Goal: Information Seeking & Learning: Find specific fact

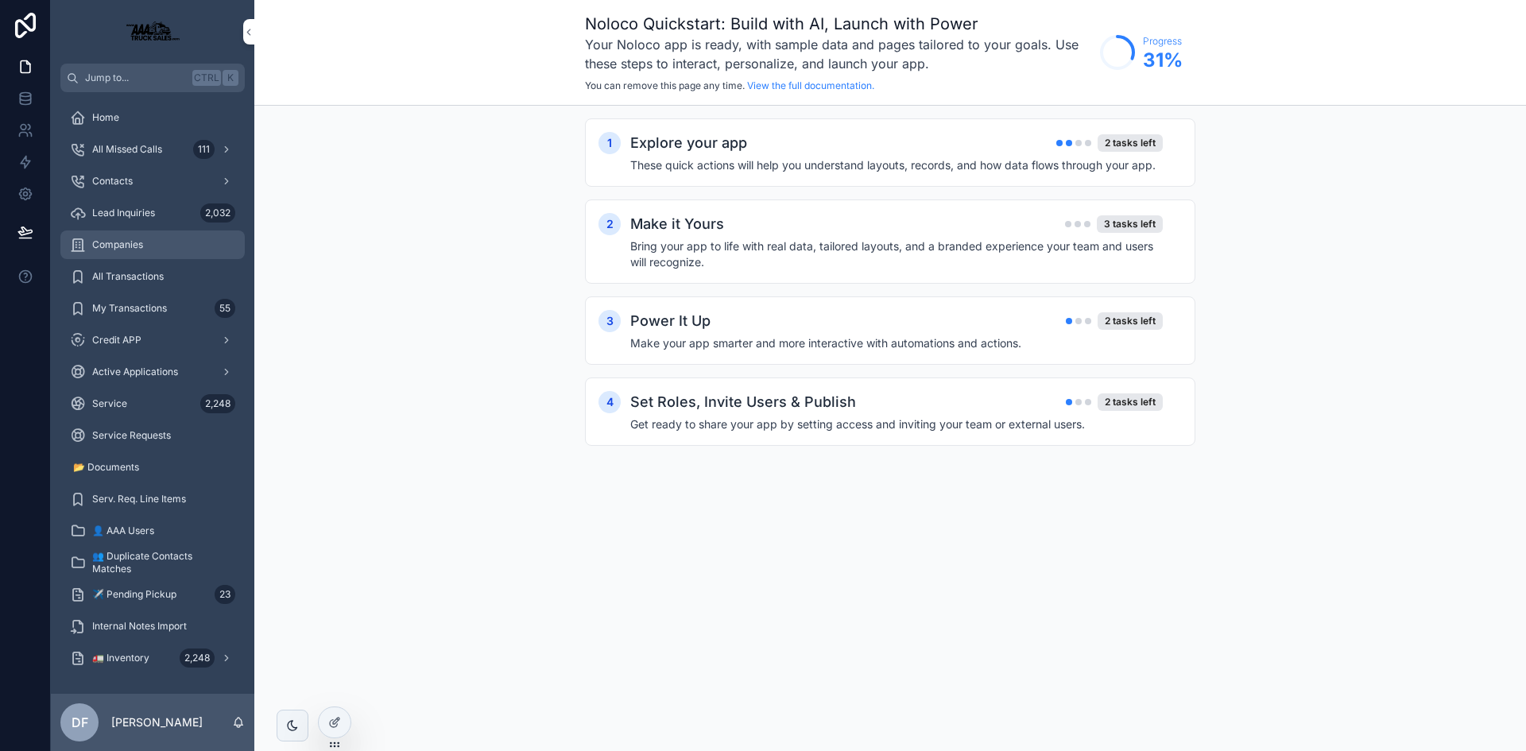
click at [121, 244] on span "Companies" at bounding box center [117, 244] width 51 height 13
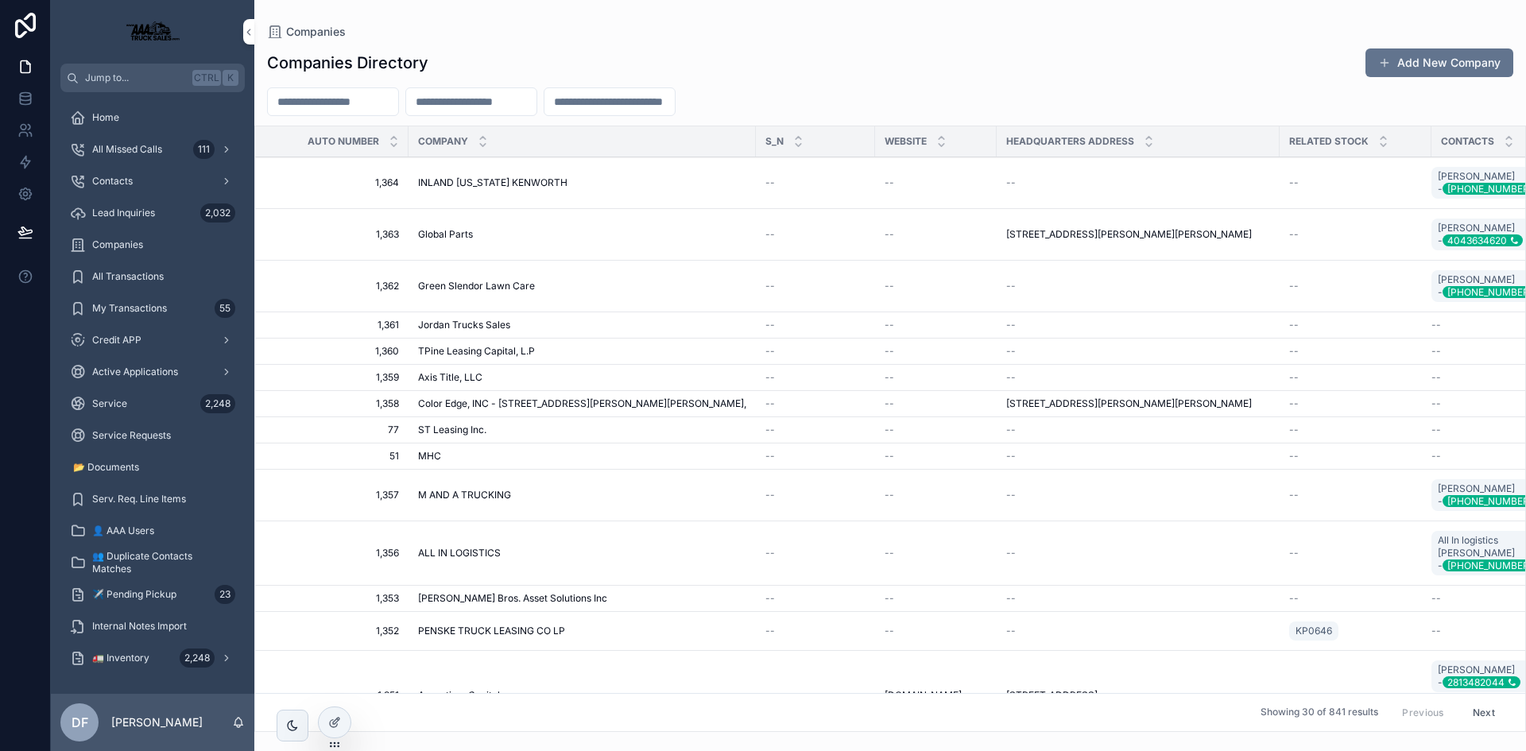
click at [471, 103] on input "scrollable content" at bounding box center [471, 102] width 130 height 22
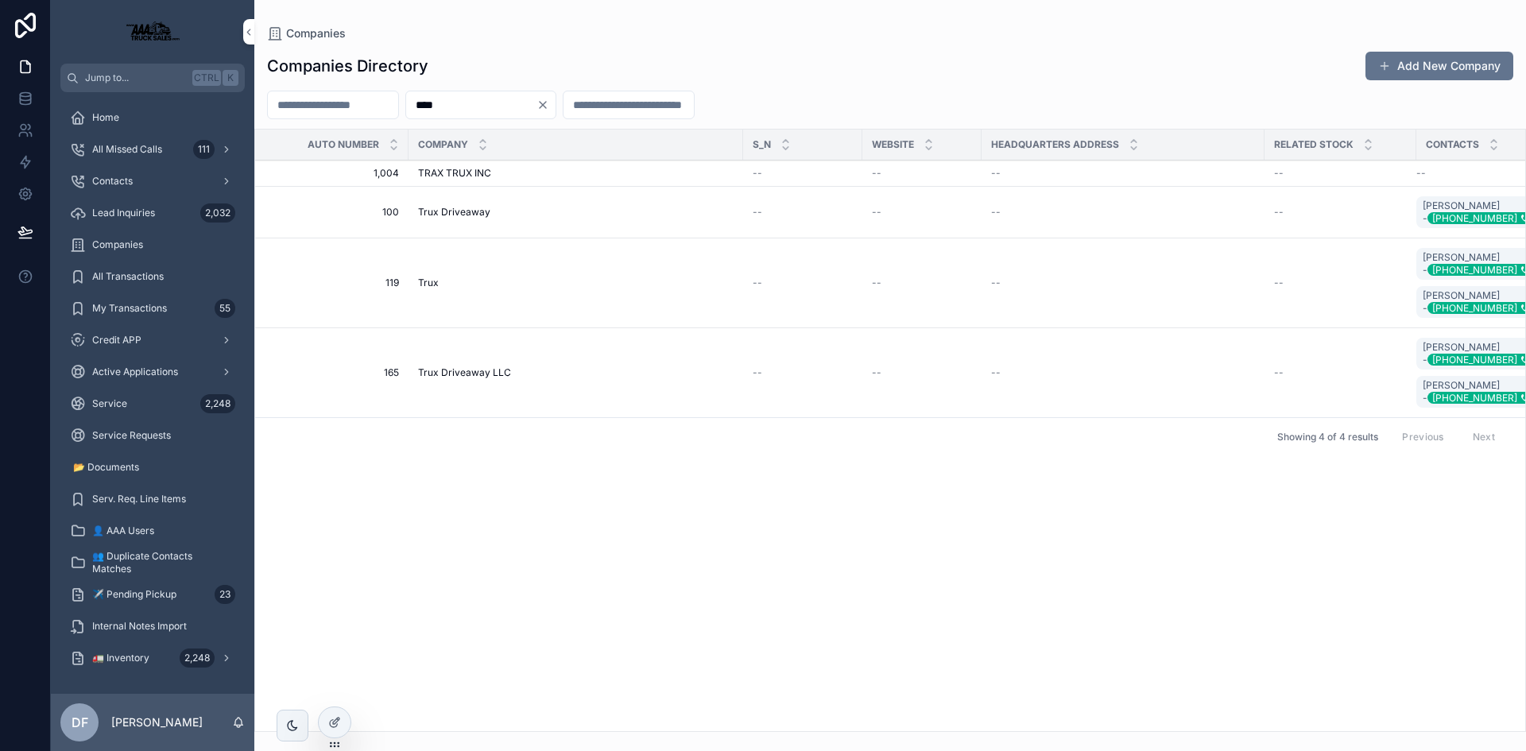
type input "****"
click at [480, 210] on span "Trux Driveaway" at bounding box center [454, 212] width 72 height 13
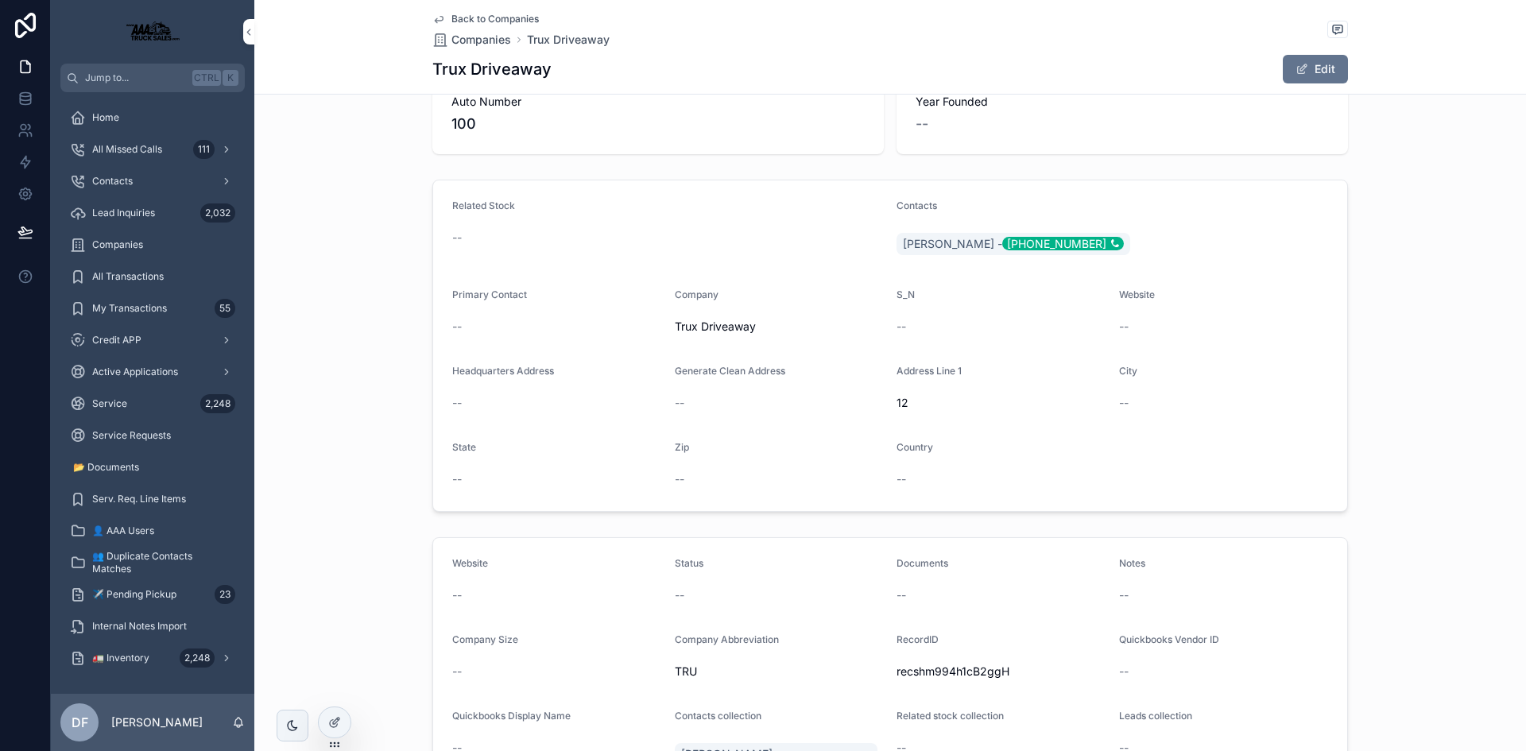
scroll to position [33, 0]
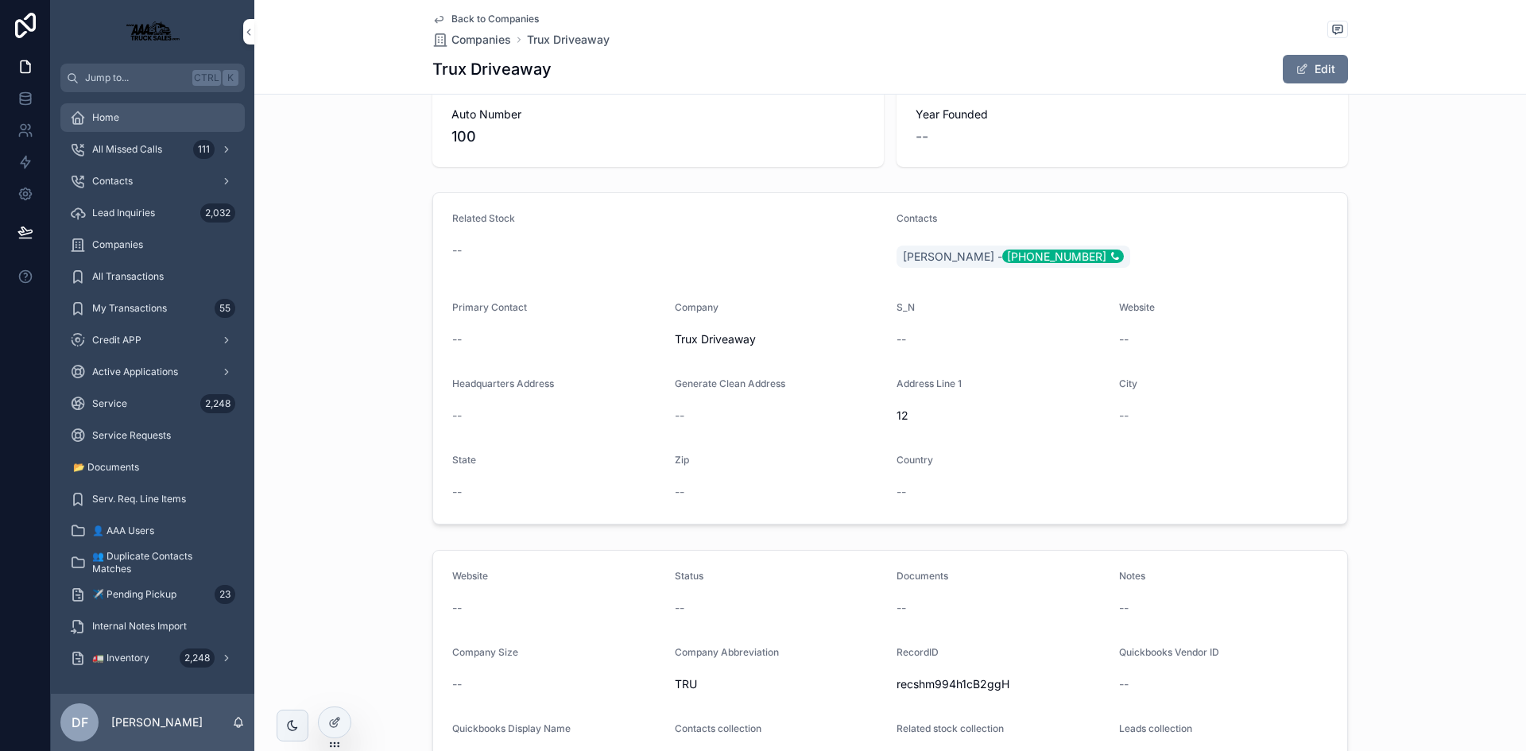
click at [109, 120] on span "Home" at bounding box center [105, 117] width 27 height 13
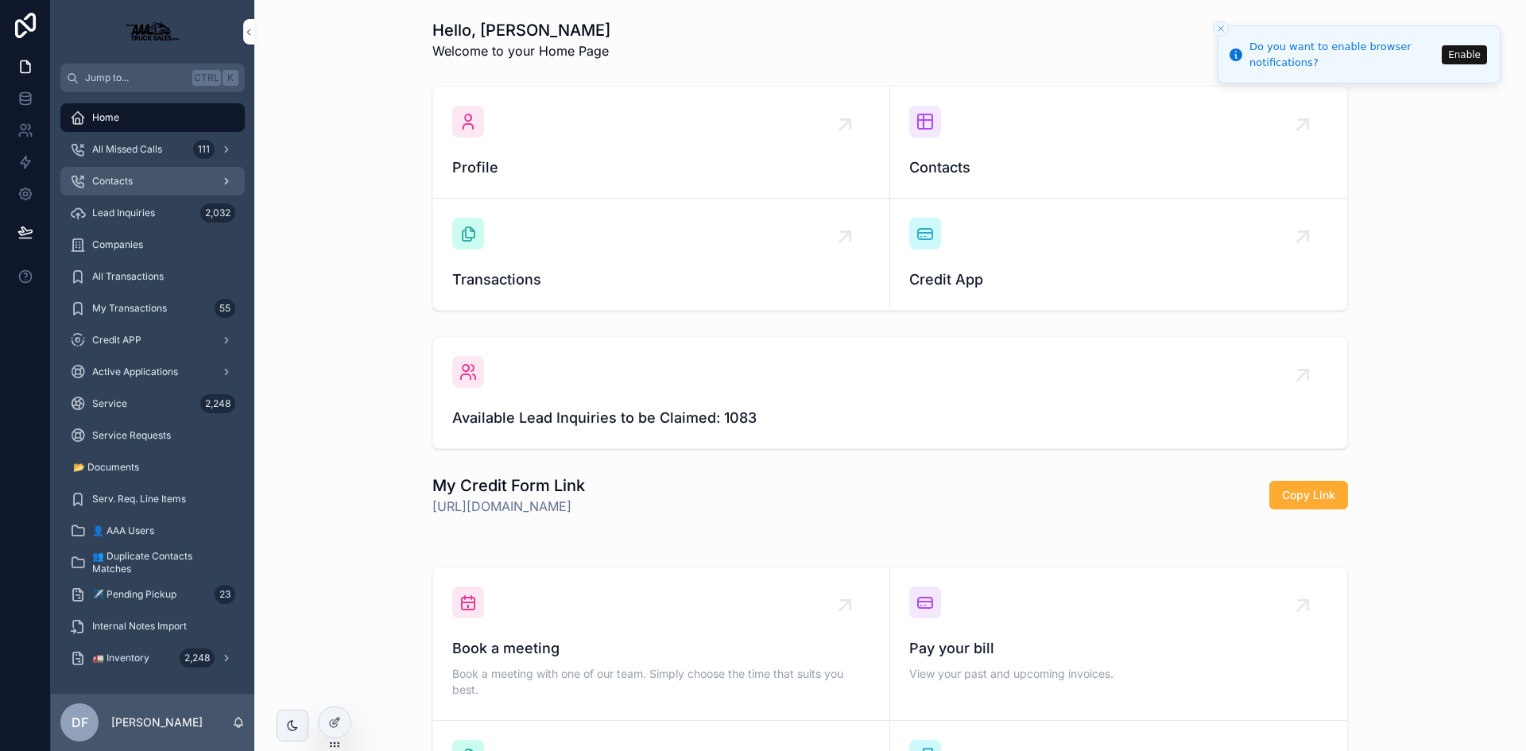
click at [116, 174] on div "Contacts" at bounding box center [152, 180] width 165 height 25
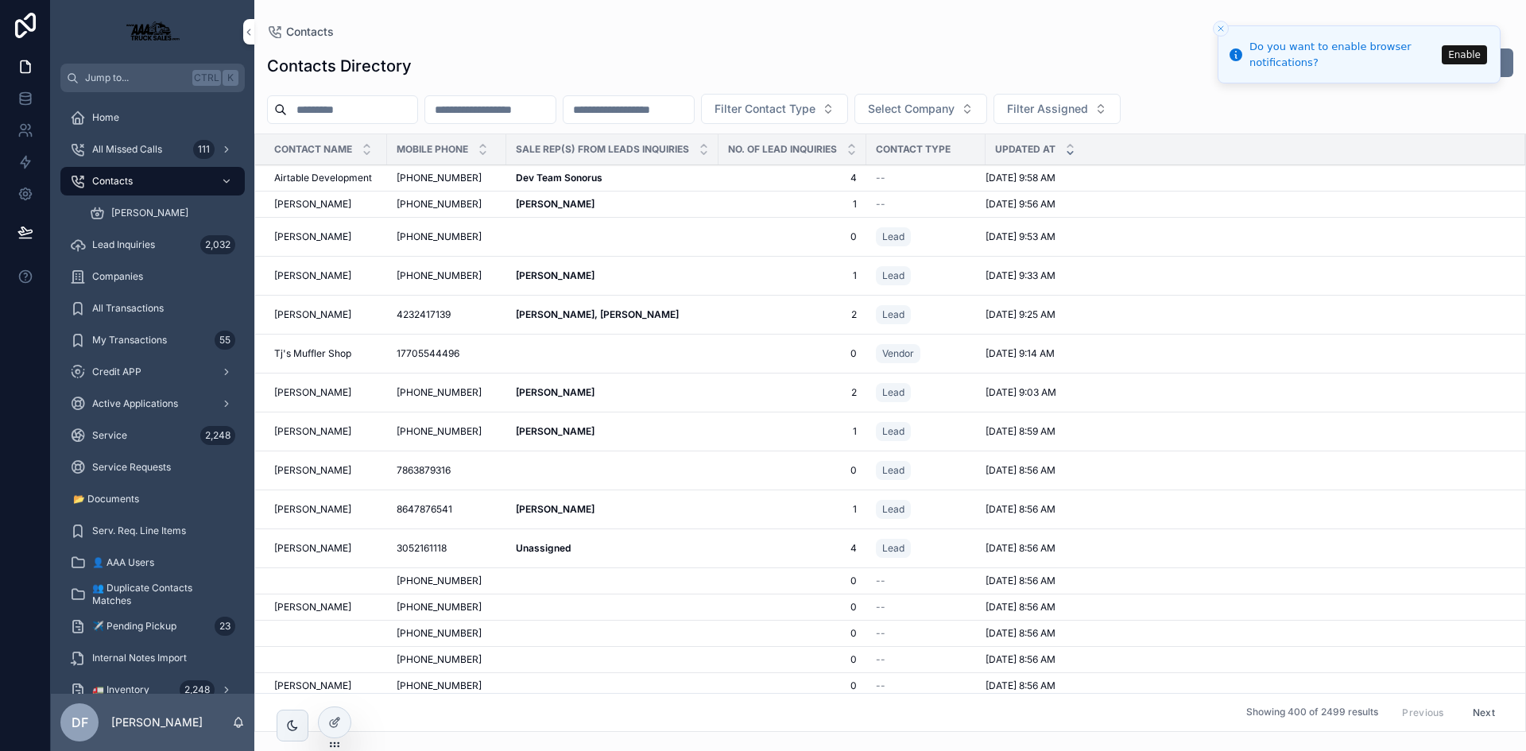
click at [540, 110] on input "scrollable content" at bounding box center [490, 110] width 130 height 22
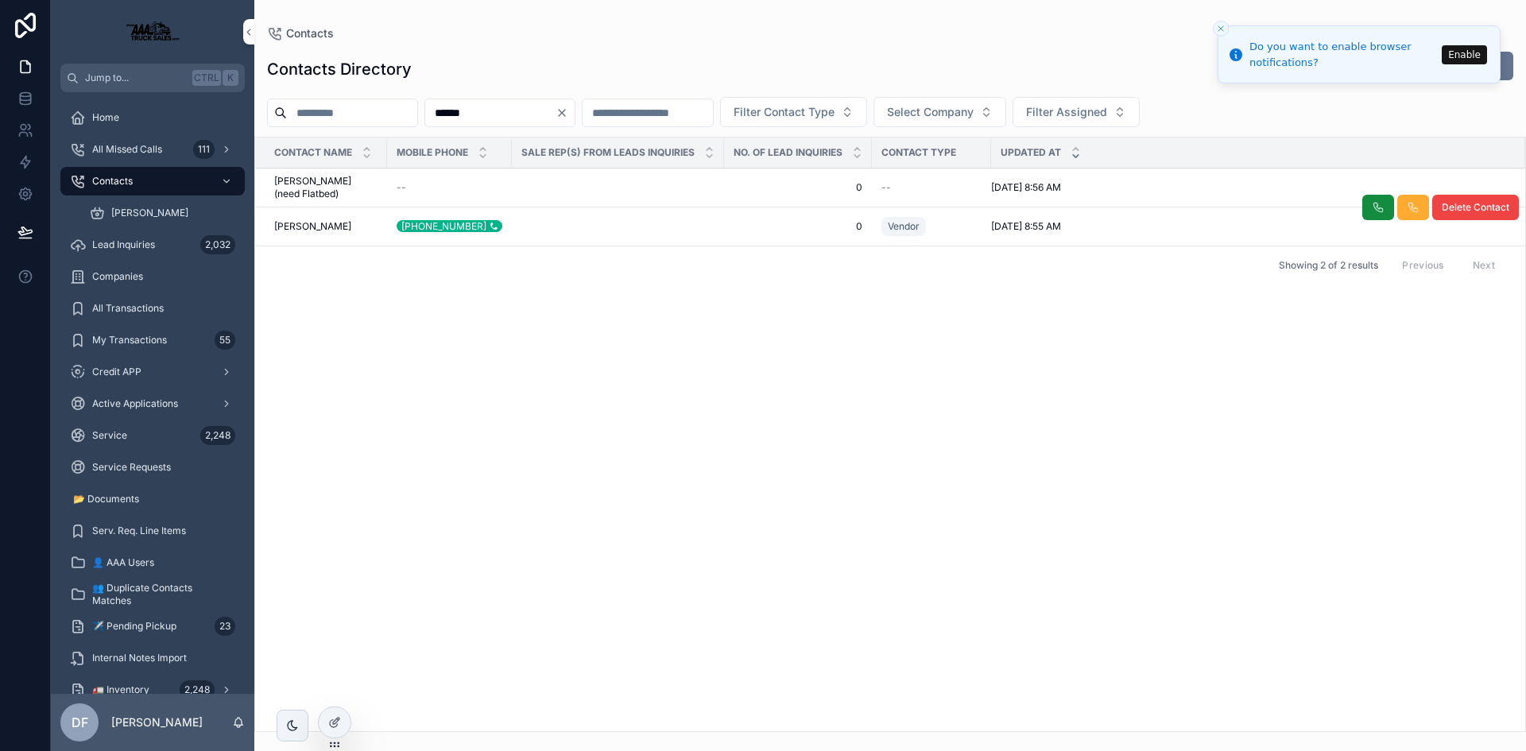
type input "******"
click at [306, 223] on span "[PERSON_NAME]" at bounding box center [312, 226] width 77 height 13
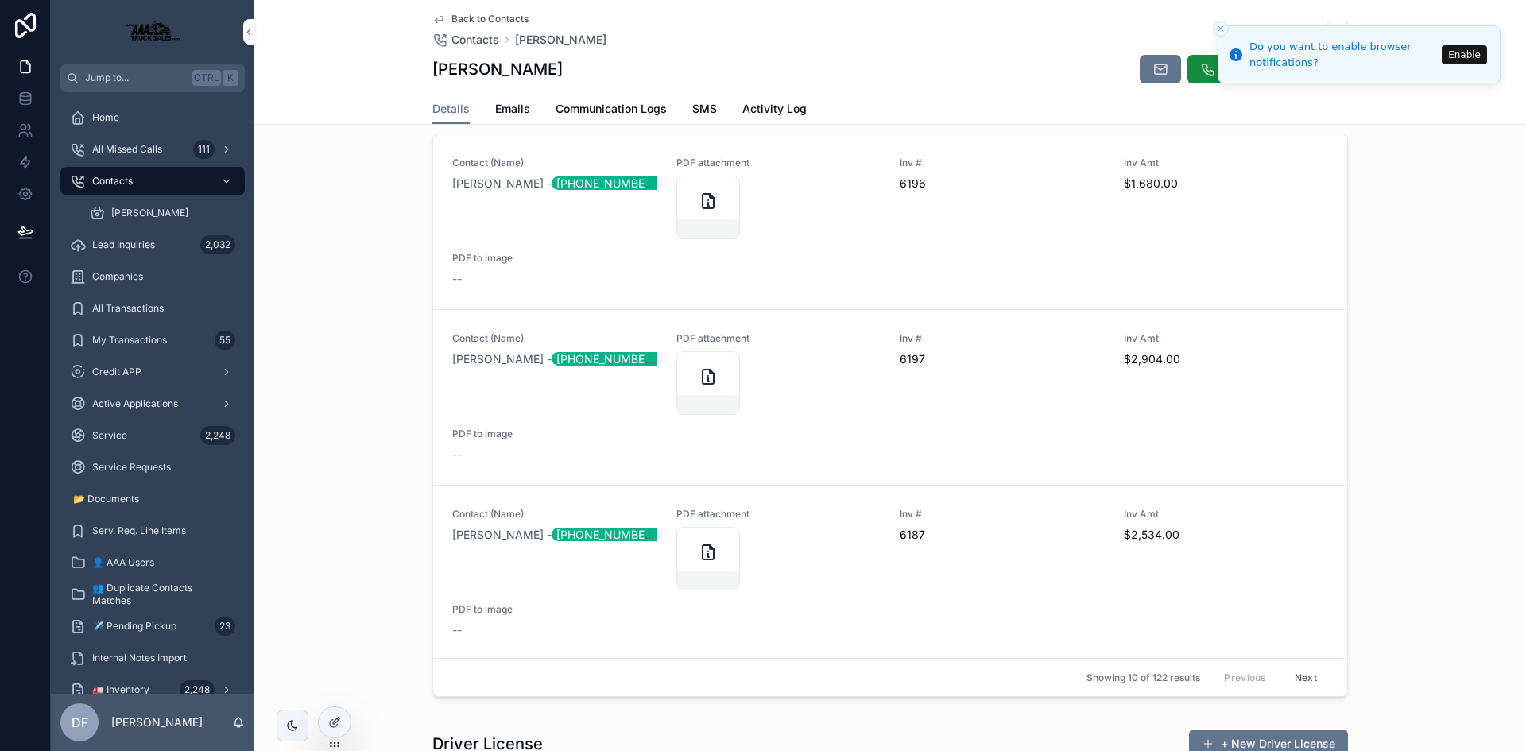
scroll to position [738, 0]
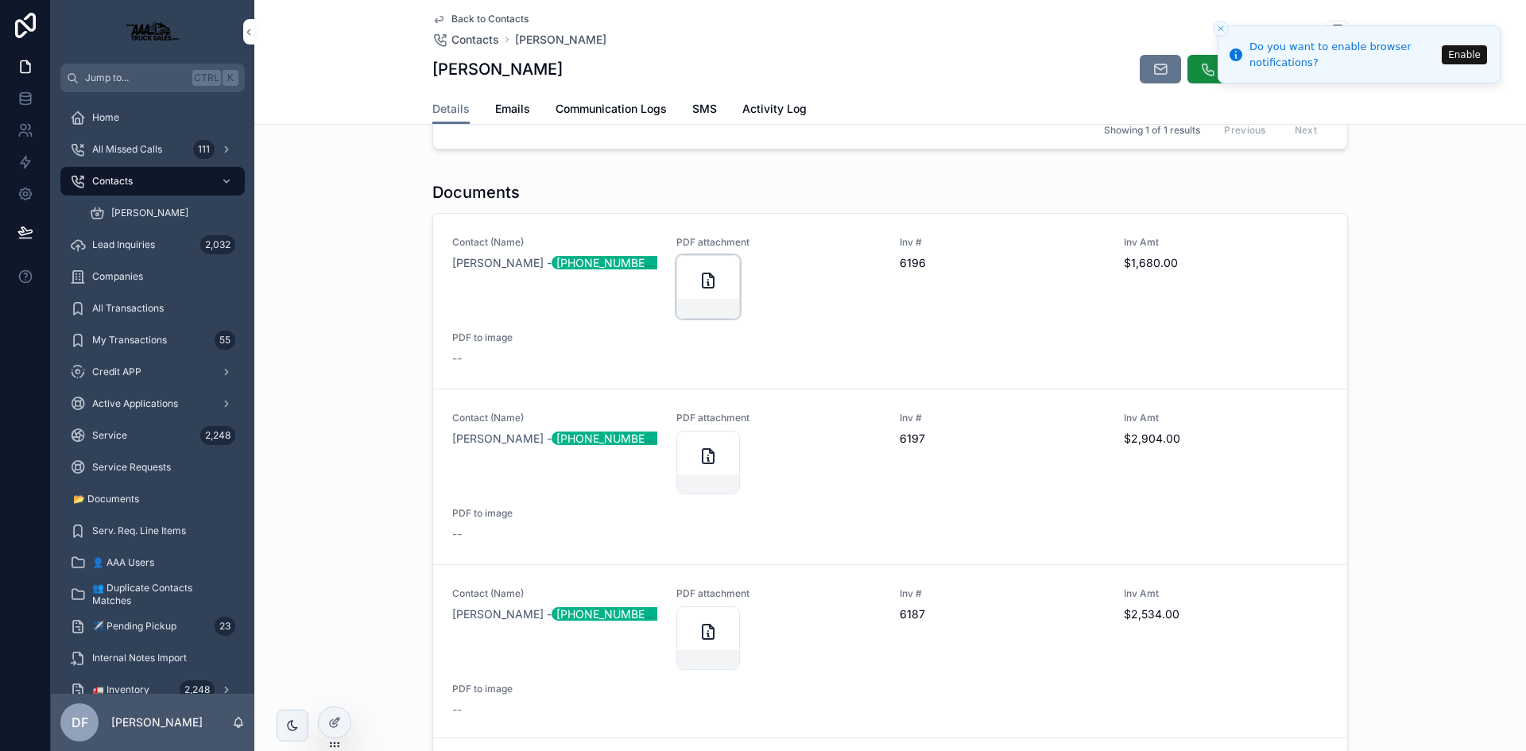
click at [703, 273] on icon "scrollable content" at bounding box center [707, 280] width 19 height 19
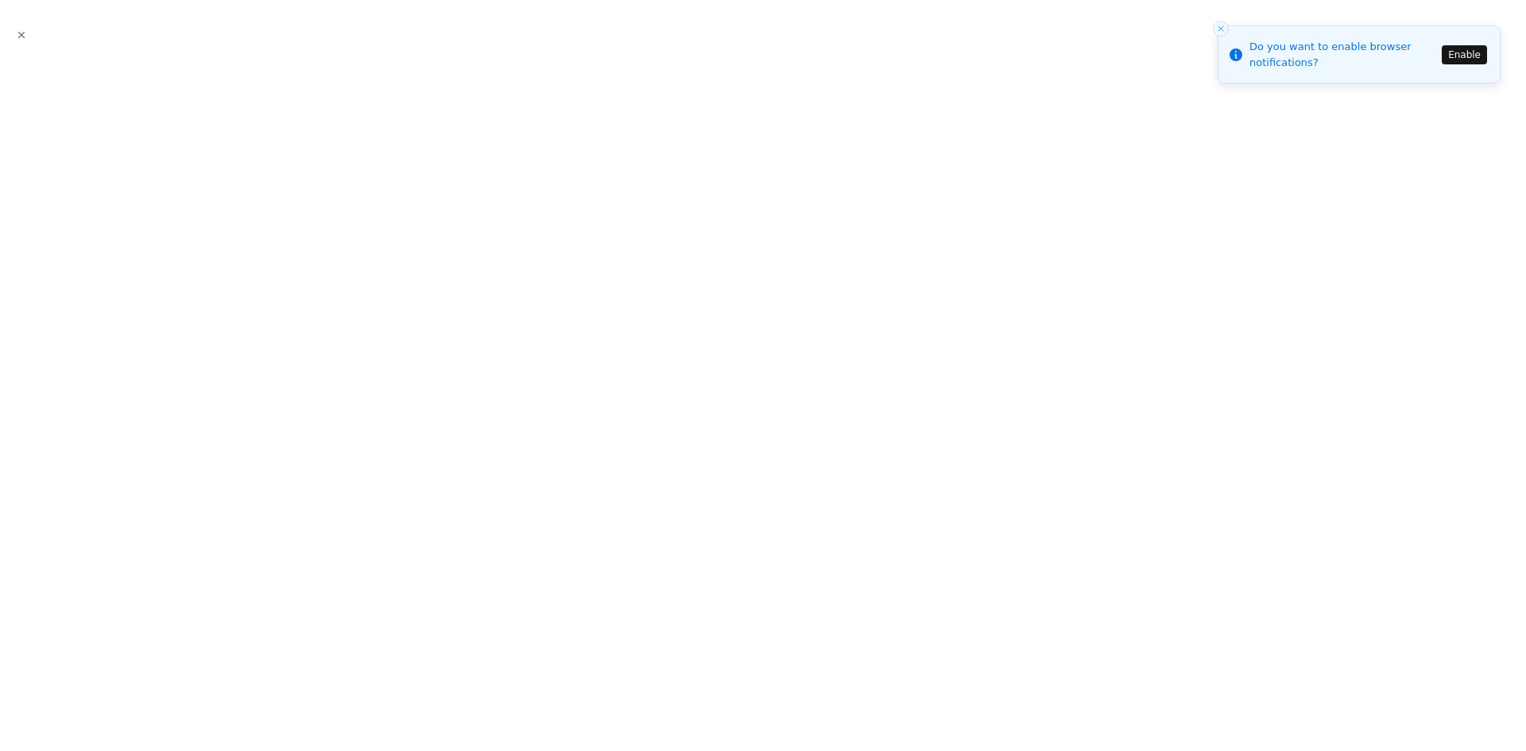
click at [1456, 82] on li "Do you want to enable browser notifications? Enable" at bounding box center [1358, 54] width 283 height 58
click at [24, 34] on icon "Close modal" at bounding box center [21, 34] width 11 height 11
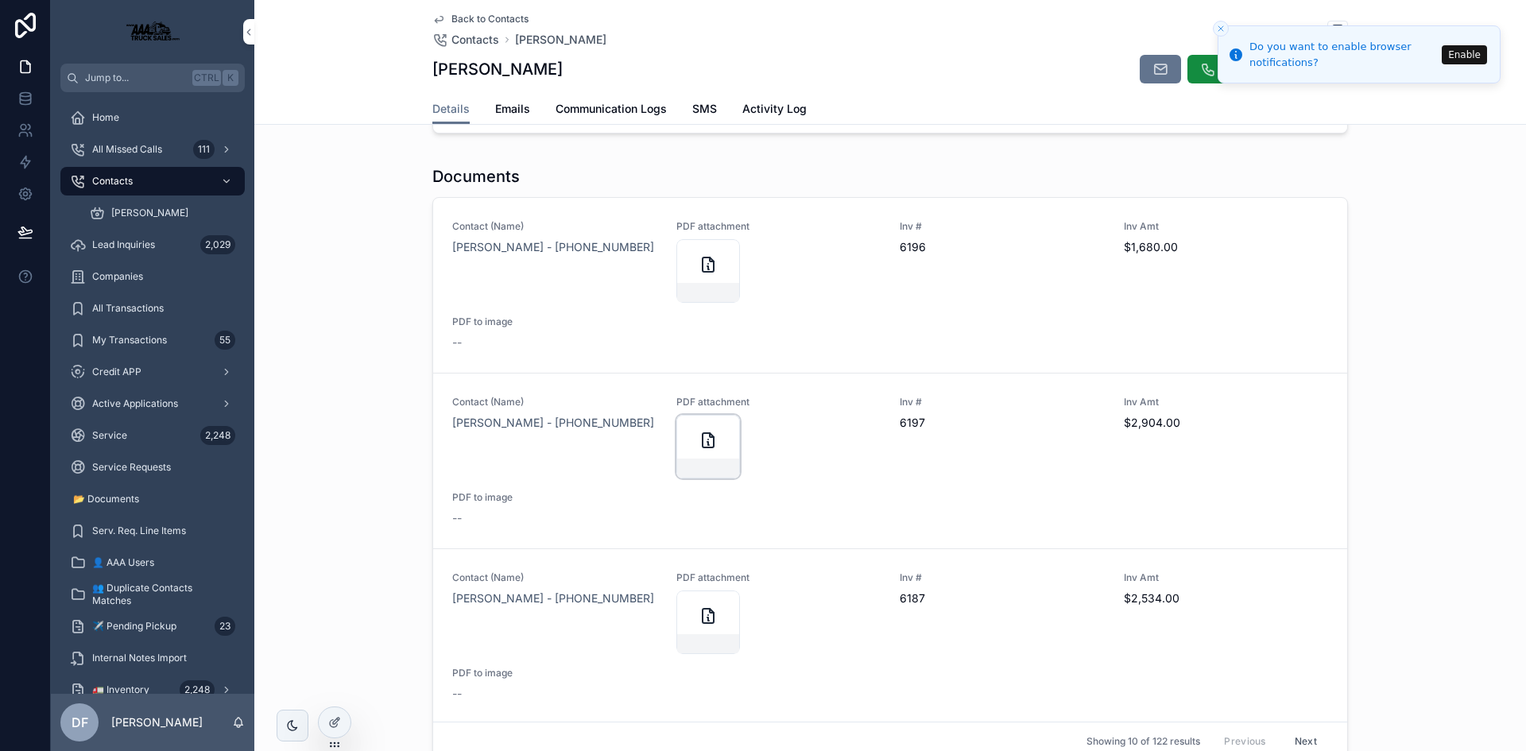
click at [691, 456] on div "scrollable content" at bounding box center [708, 447] width 64 height 64
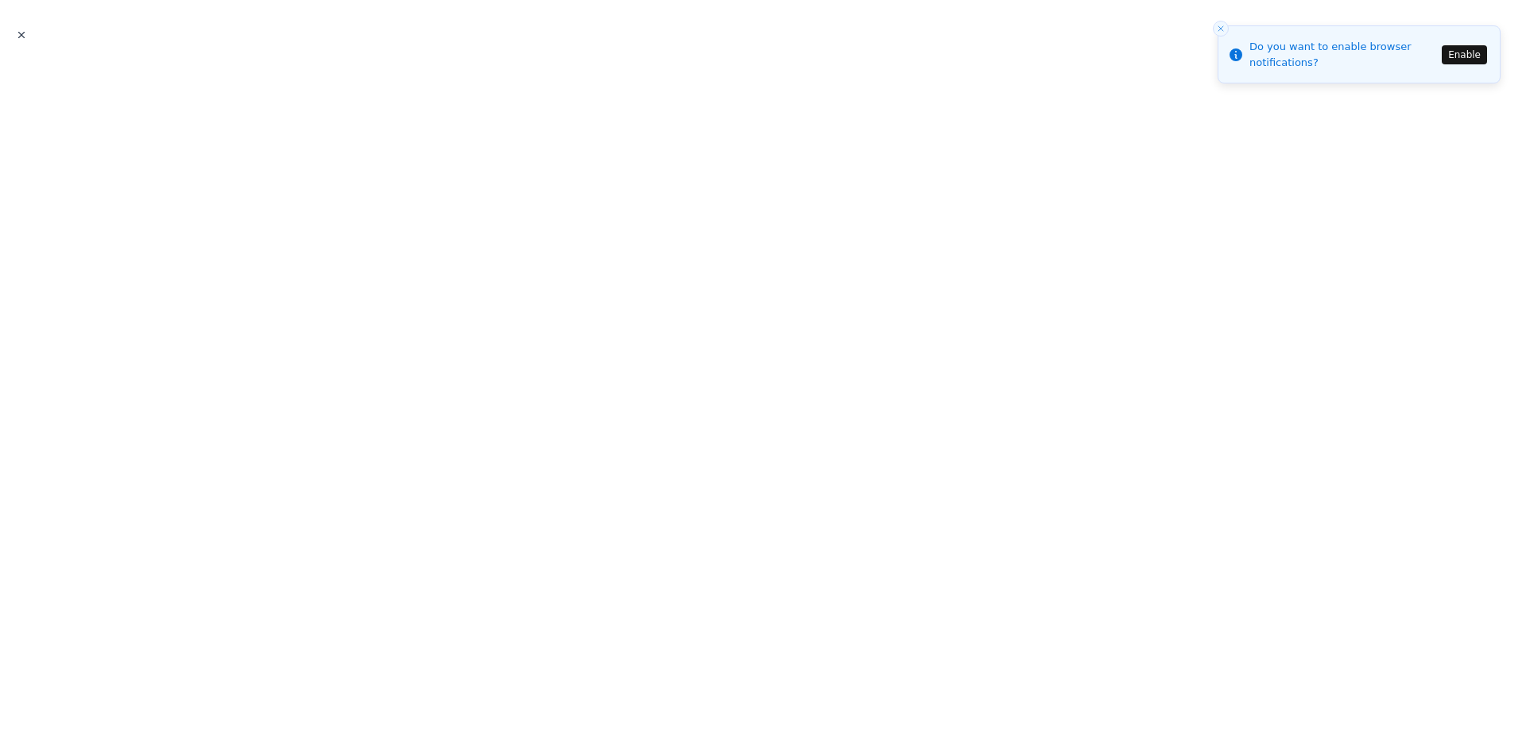
click at [25, 35] on icon "Close modal" at bounding box center [21, 34] width 11 height 11
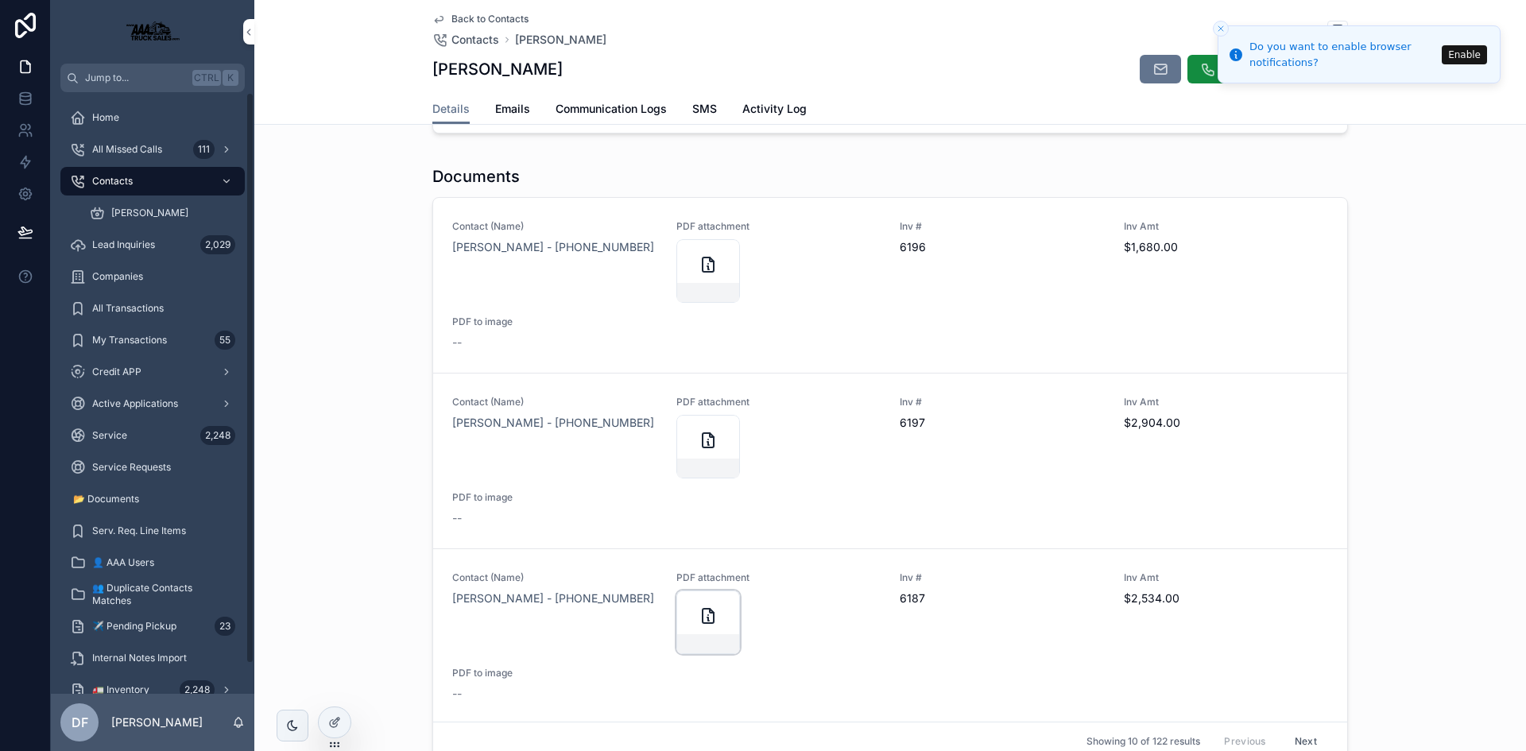
click at [702, 614] on icon "scrollable content" at bounding box center [707, 615] width 19 height 19
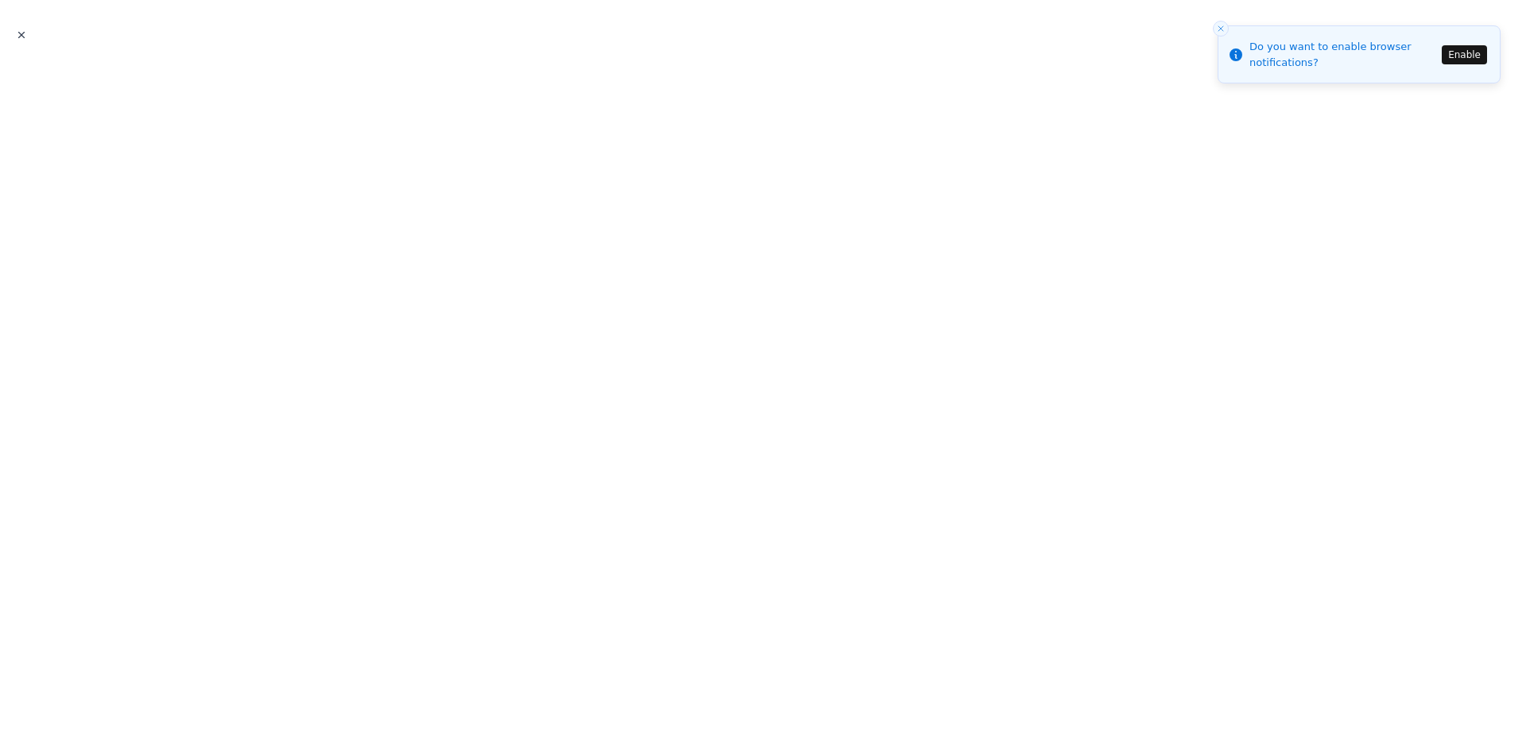
click at [22, 33] on icon "Close modal" at bounding box center [21, 34] width 11 height 11
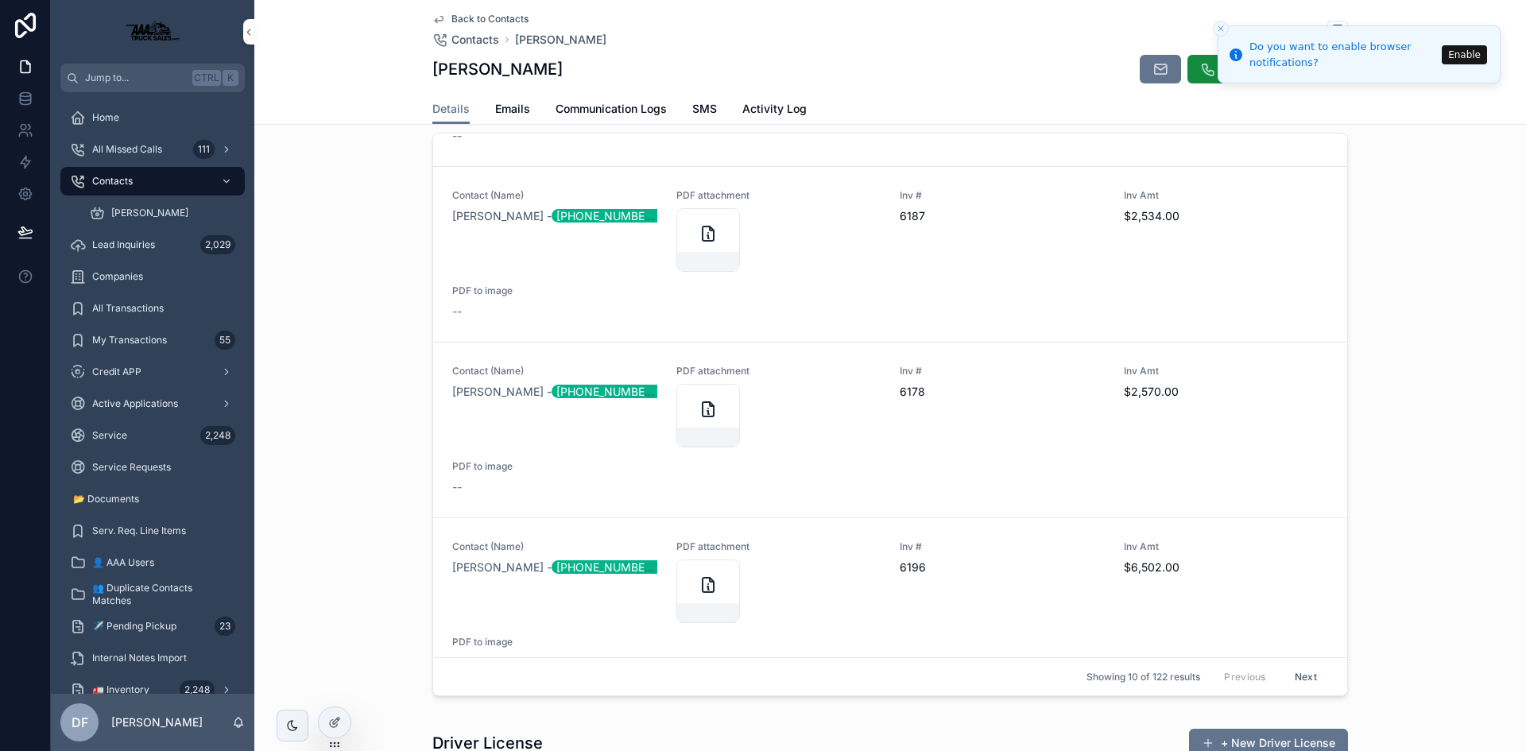
scroll to position [897, 0]
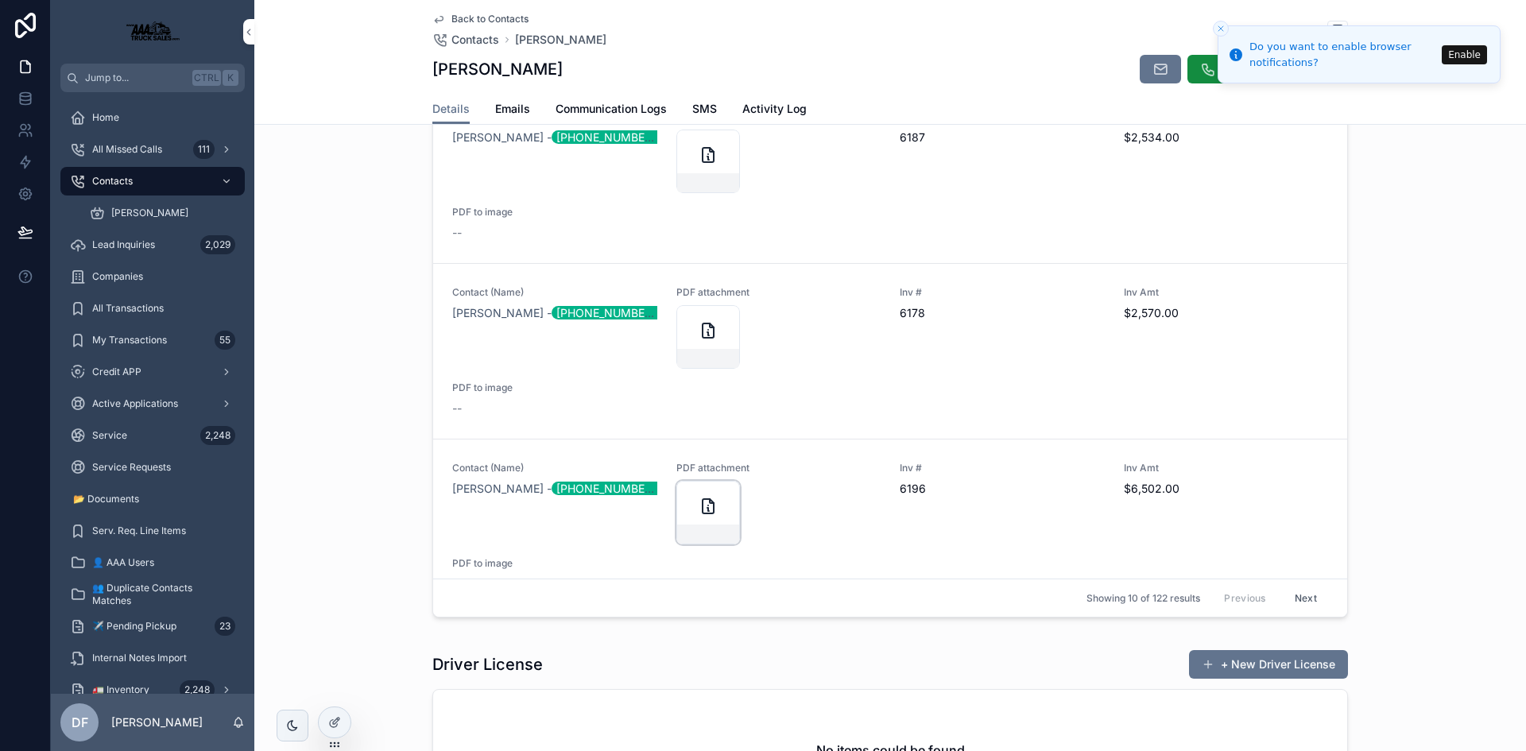
click at [706, 497] on icon "scrollable content" at bounding box center [707, 506] width 19 height 19
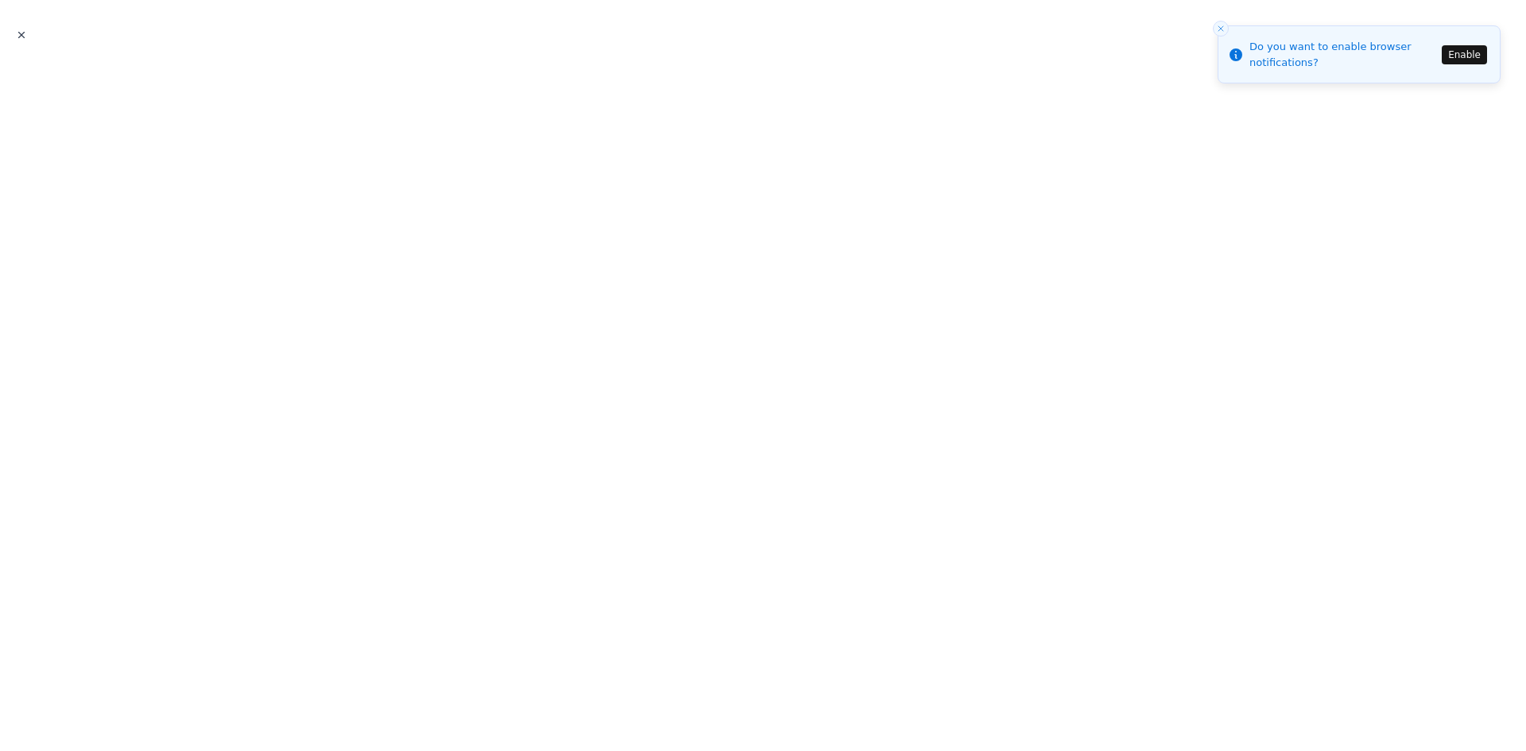
click at [25, 35] on icon "Close modal" at bounding box center [21, 34] width 11 height 11
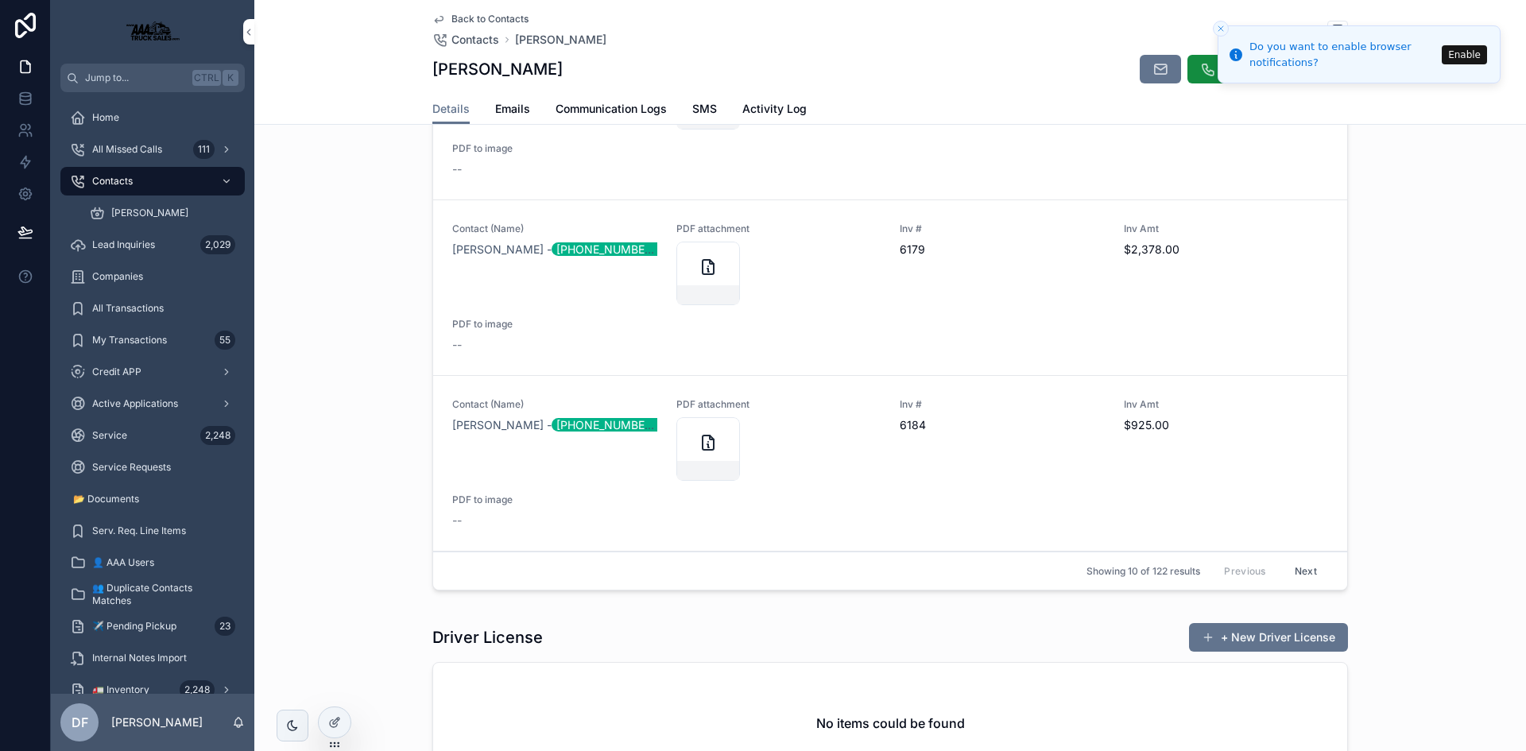
scroll to position [897, 0]
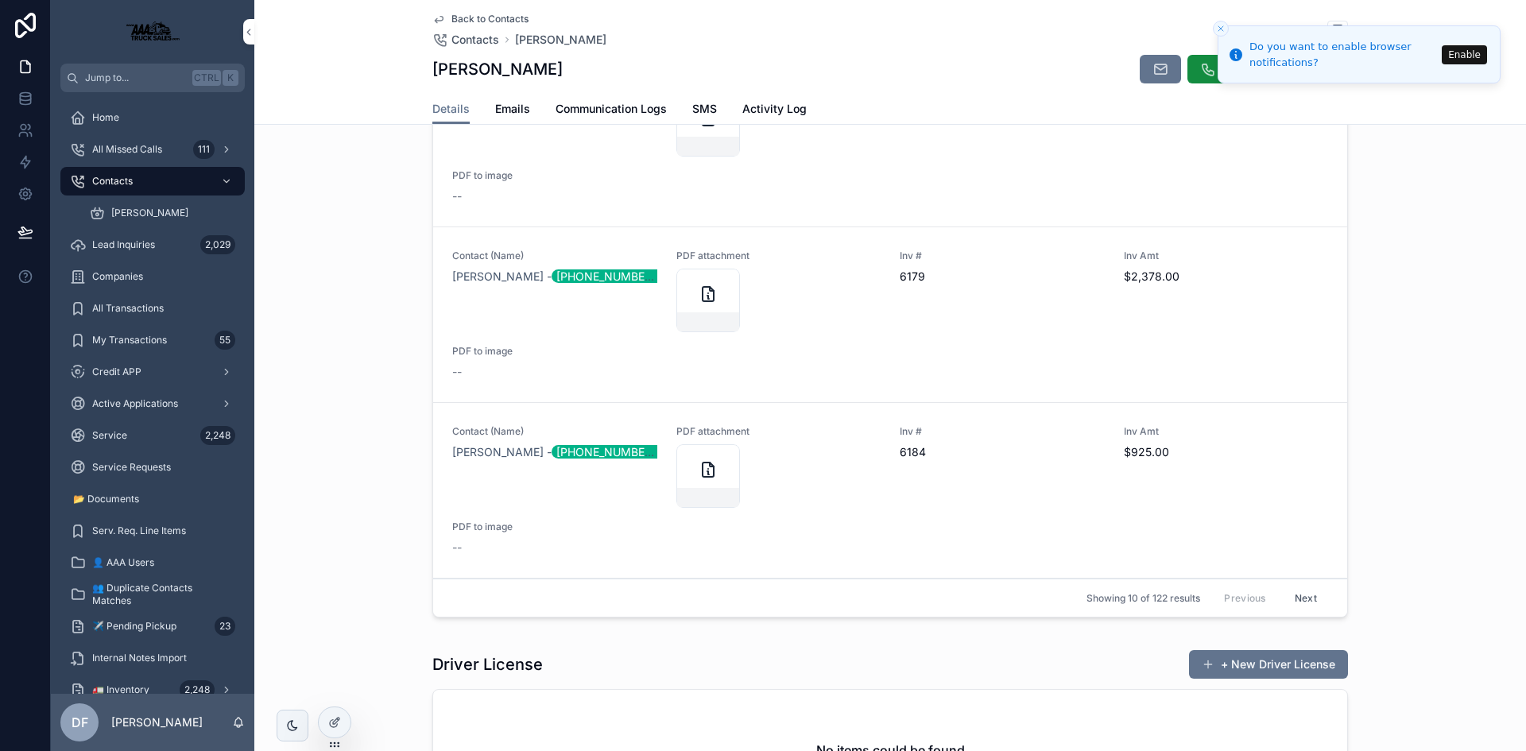
click at [1288, 586] on button "Next" at bounding box center [1305, 598] width 44 height 25
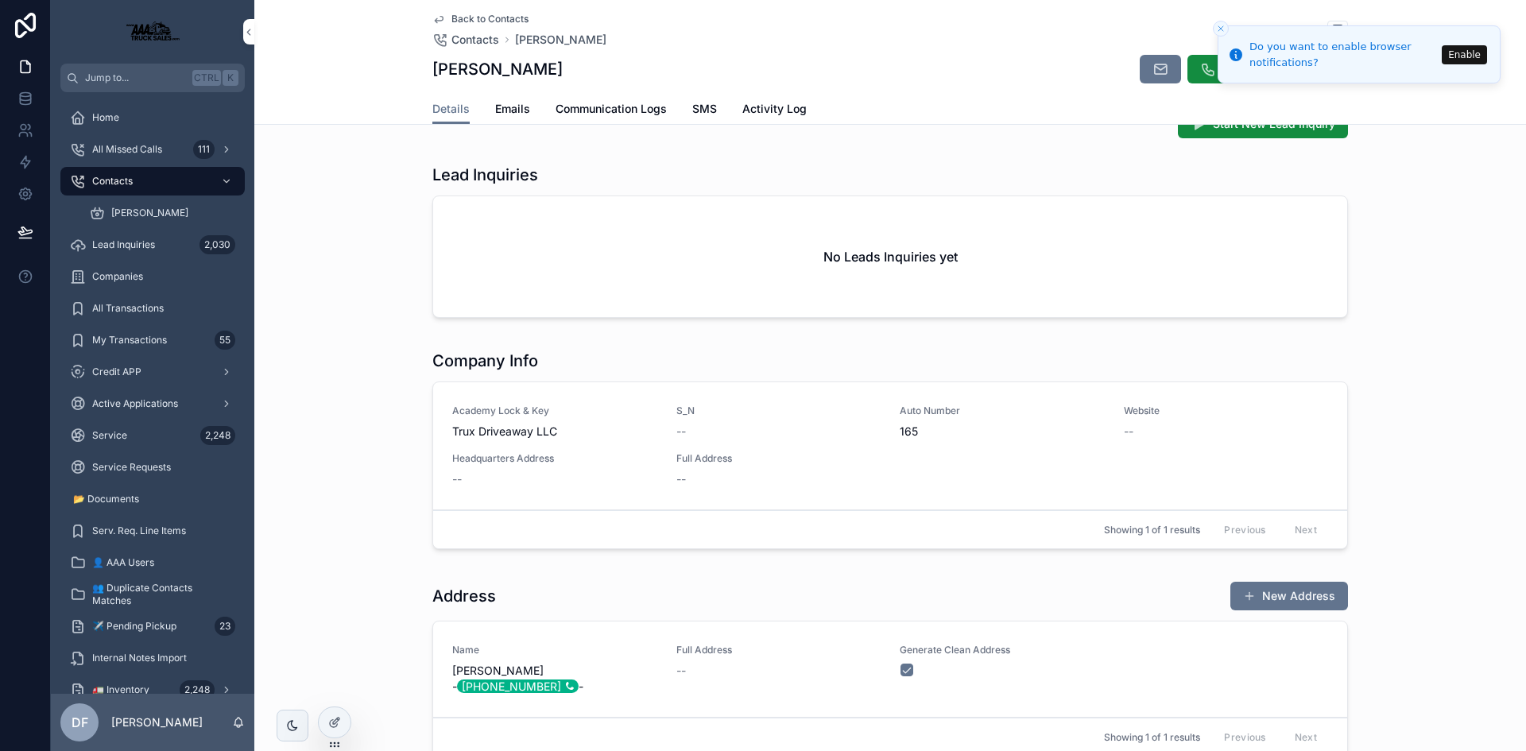
scroll to position [103, 0]
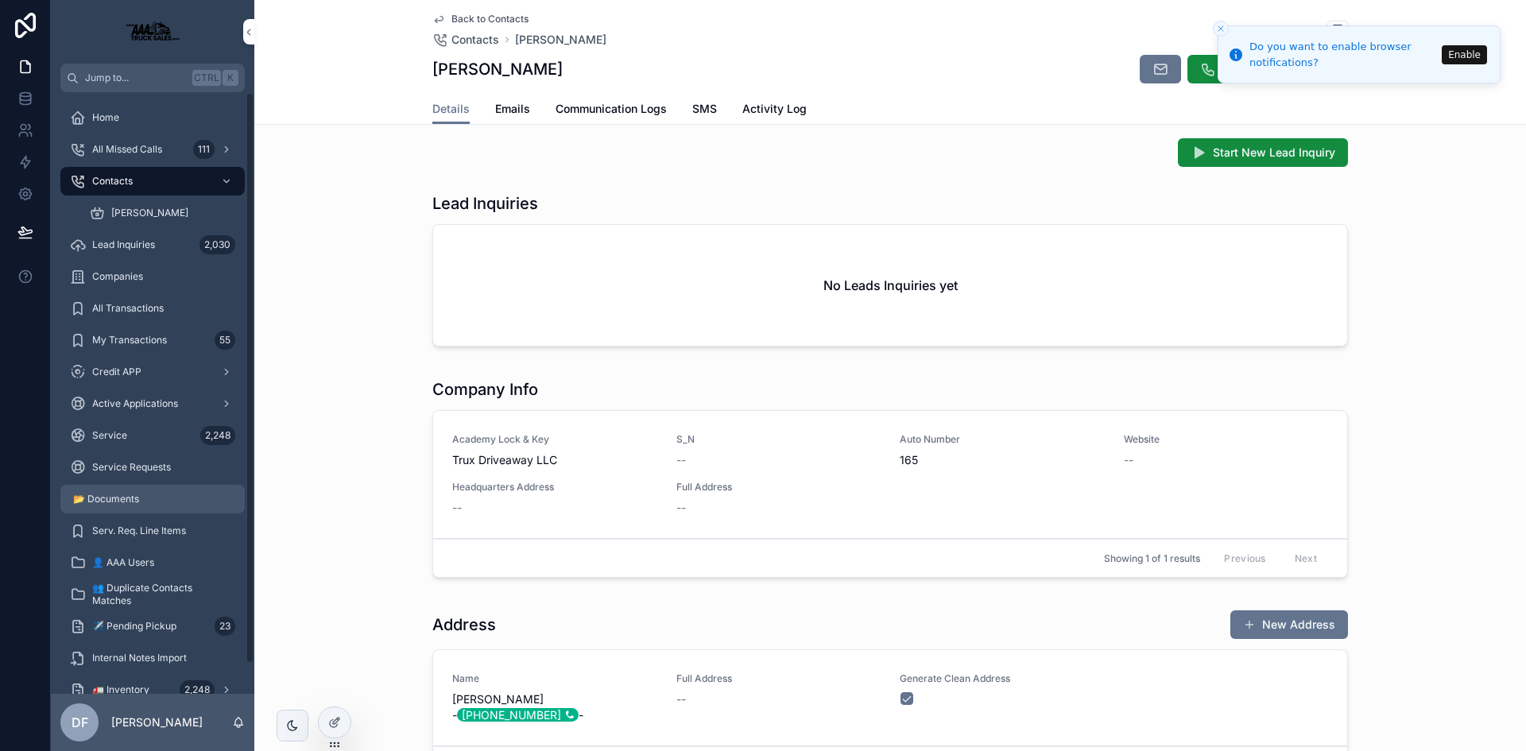
click at [119, 504] on span "📂 Documents" at bounding box center [106, 499] width 66 height 13
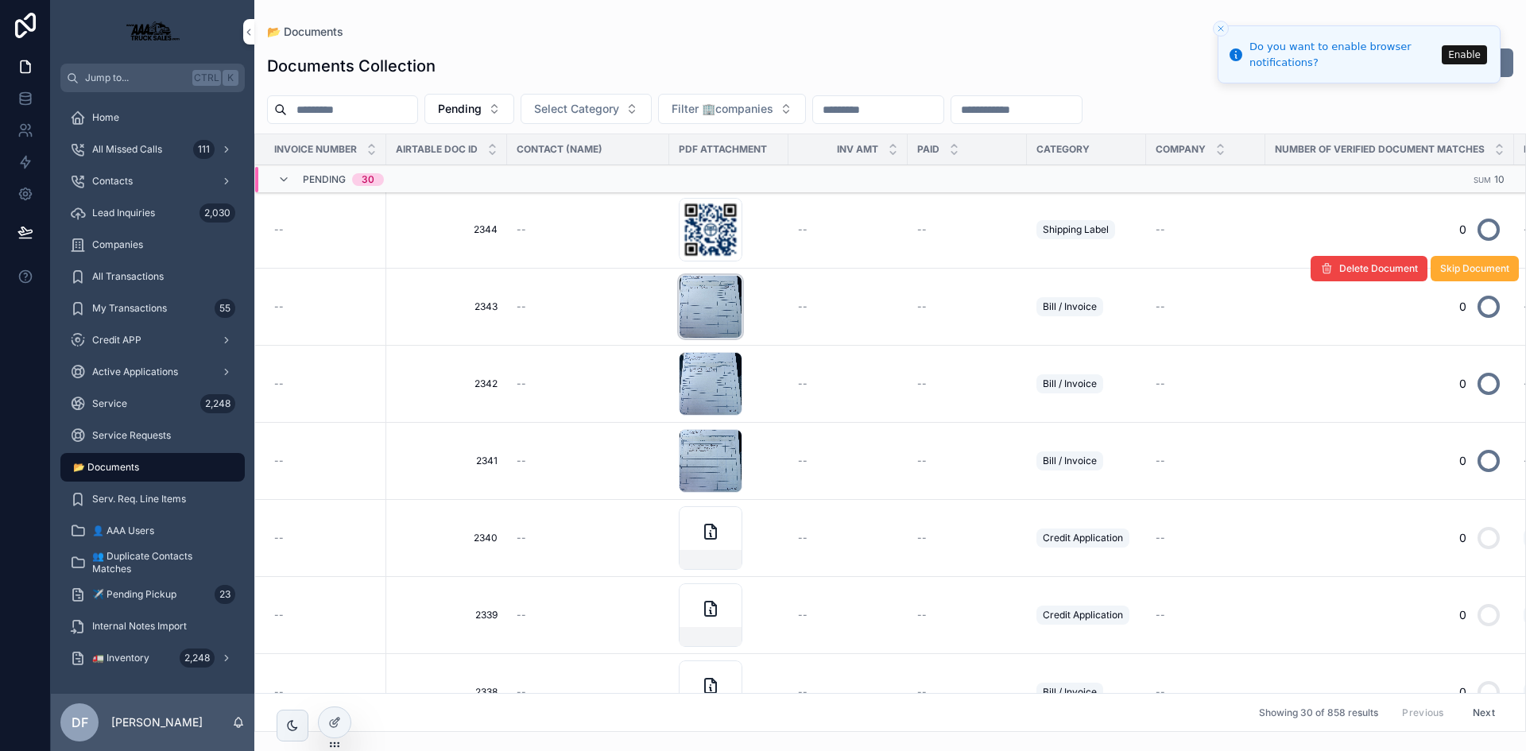
click at [715, 315] on div "scrollable content" at bounding box center [711, 307] width 64 height 64
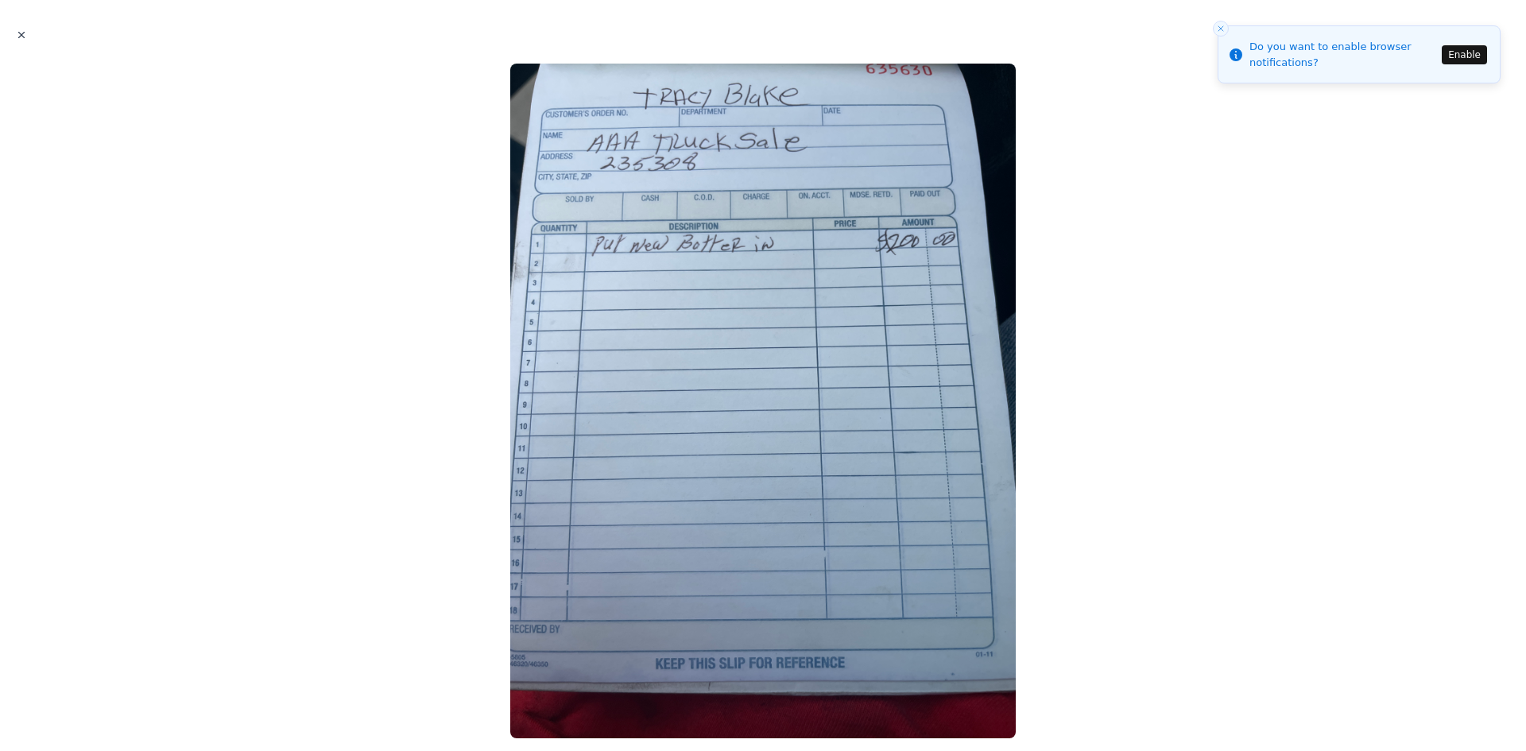
click at [24, 37] on icon "Close modal" at bounding box center [21, 34] width 11 height 11
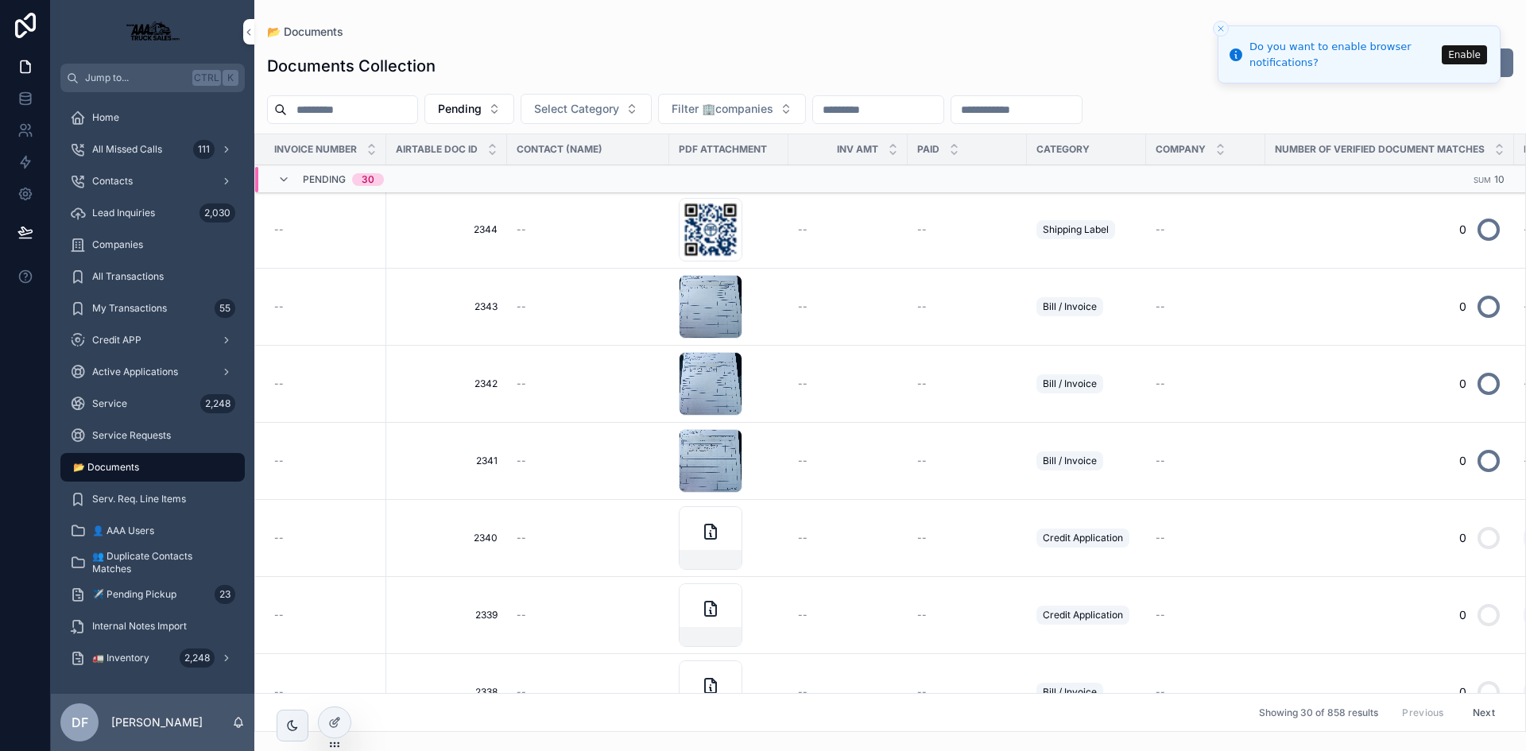
click at [417, 116] on input "scrollable content" at bounding box center [352, 110] width 130 height 22
